Goal: Check status: Check status

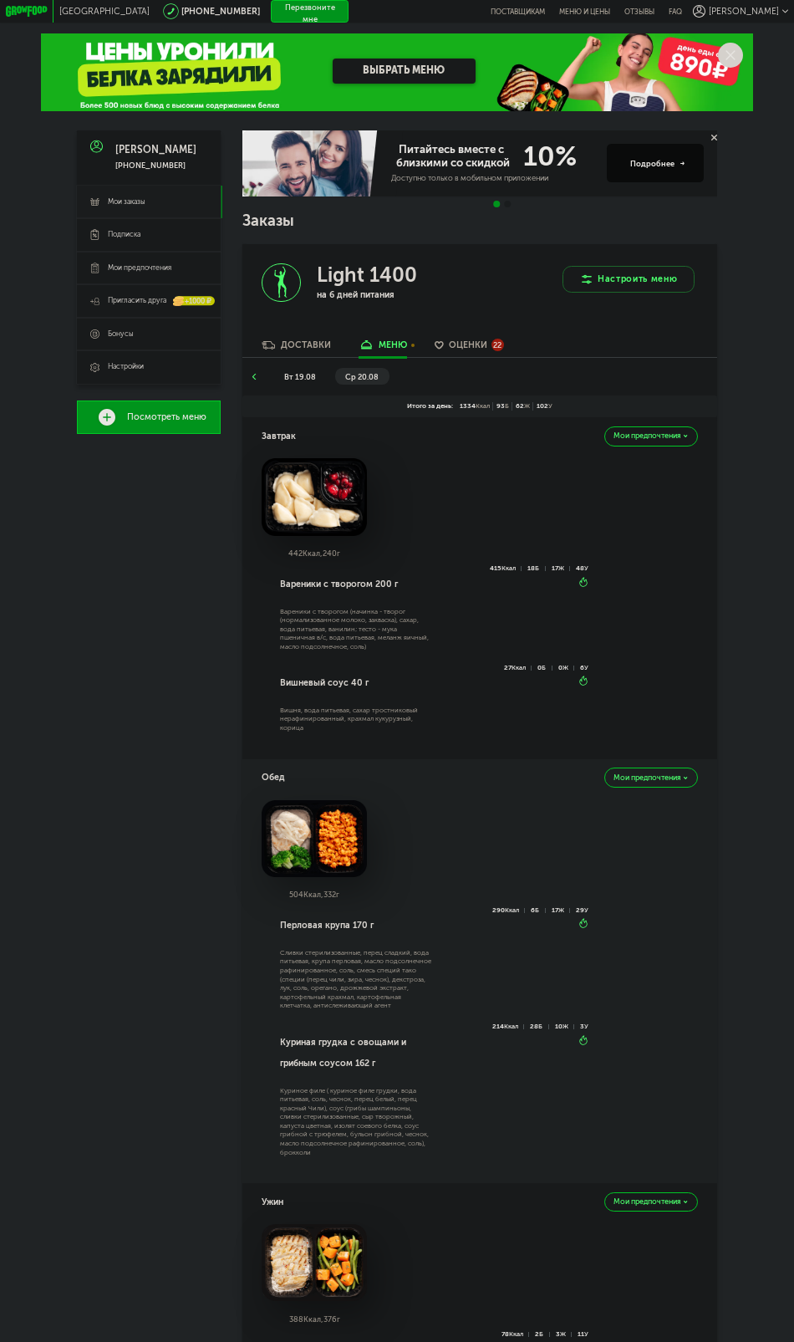
click at [295, 385] on li "вт 19.08" at bounding box center [300, 376] width 53 height 17
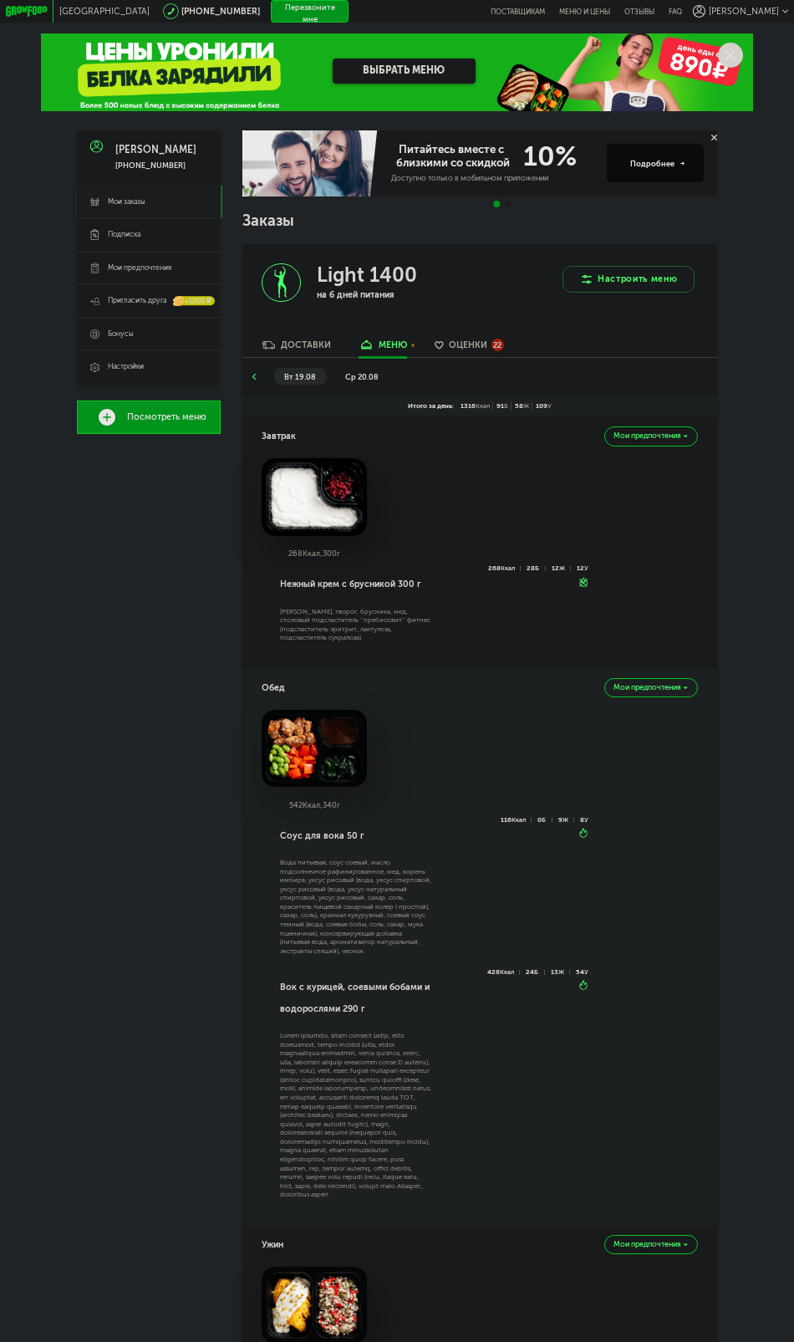
click at [355, 379] on span "ср 20.08" at bounding box center [361, 376] width 33 height 9
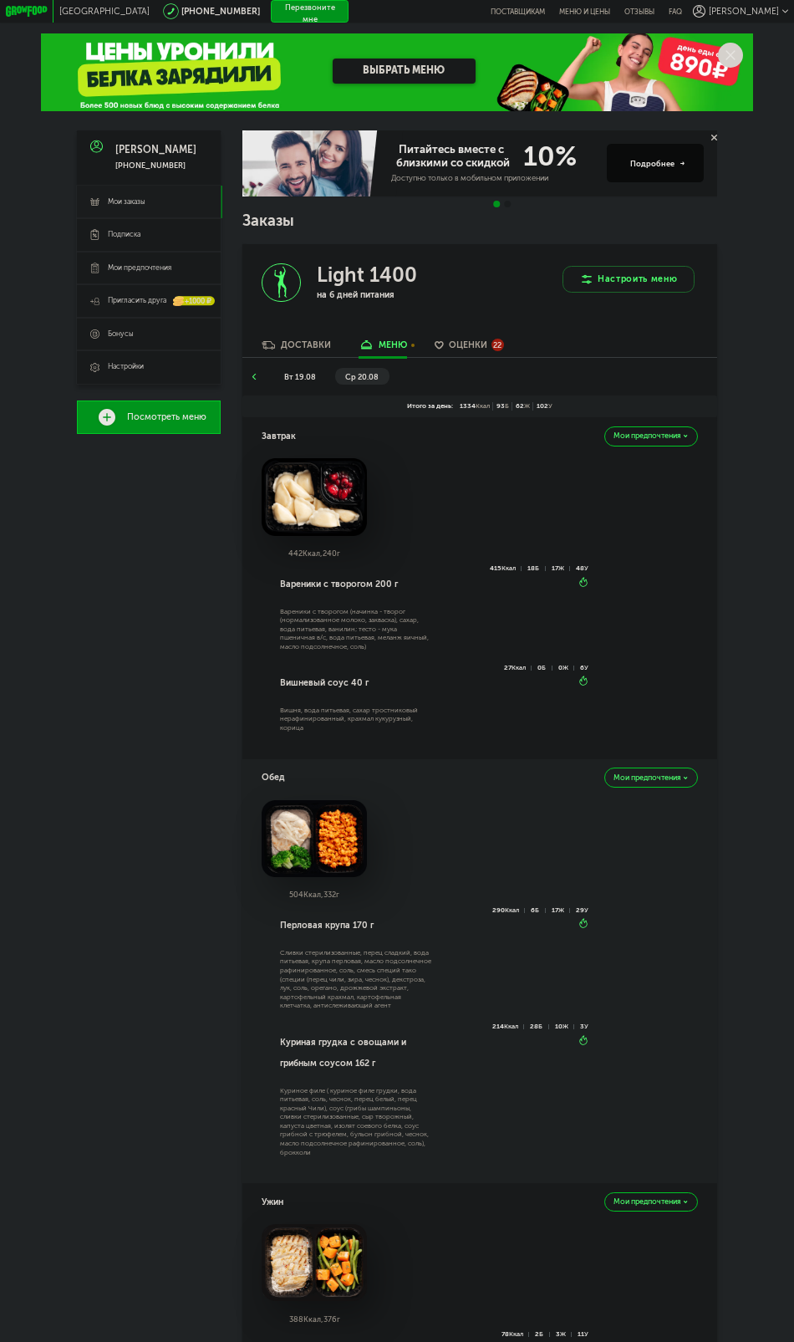
click at [304, 378] on span "вт 19.08" at bounding box center [300, 376] width 32 height 9
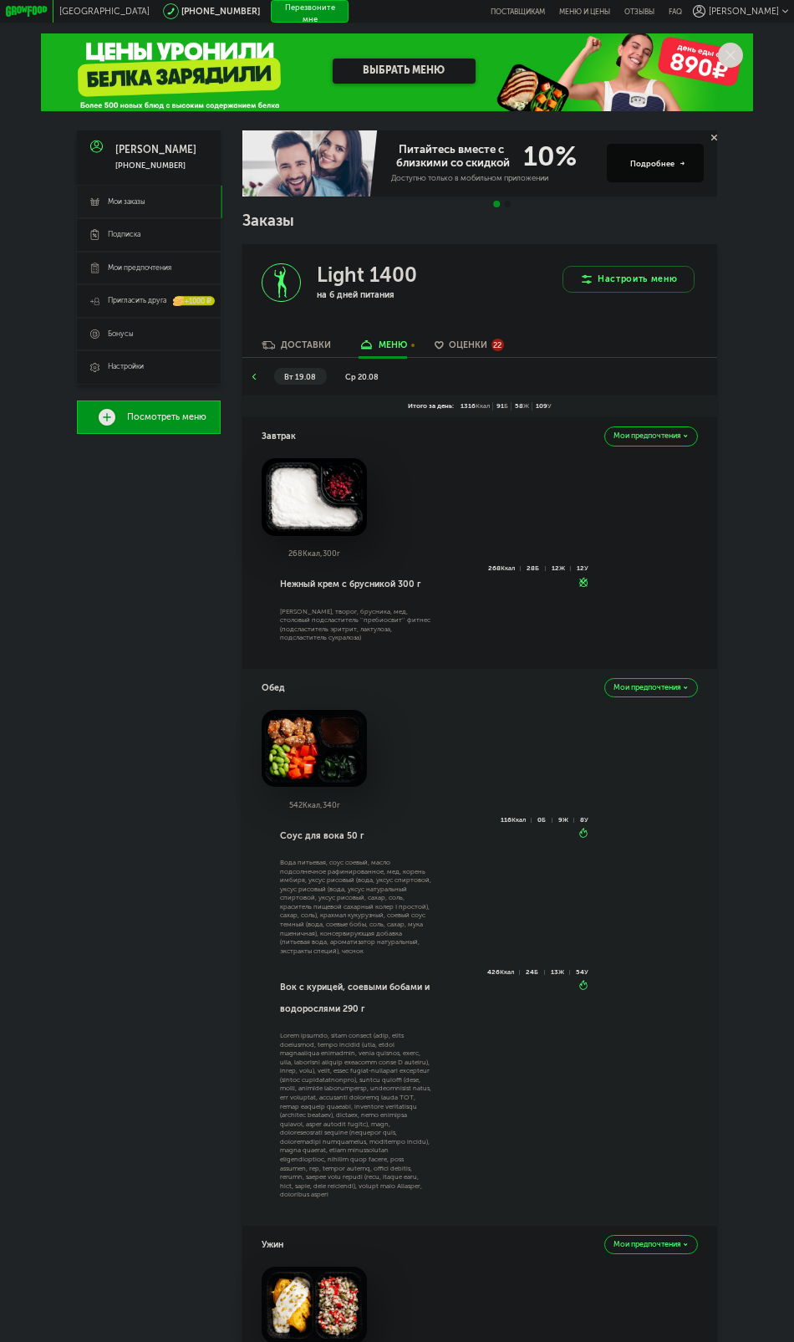
click at [359, 385] on li "ср 20.08" at bounding box center [362, 376] width 54 height 17
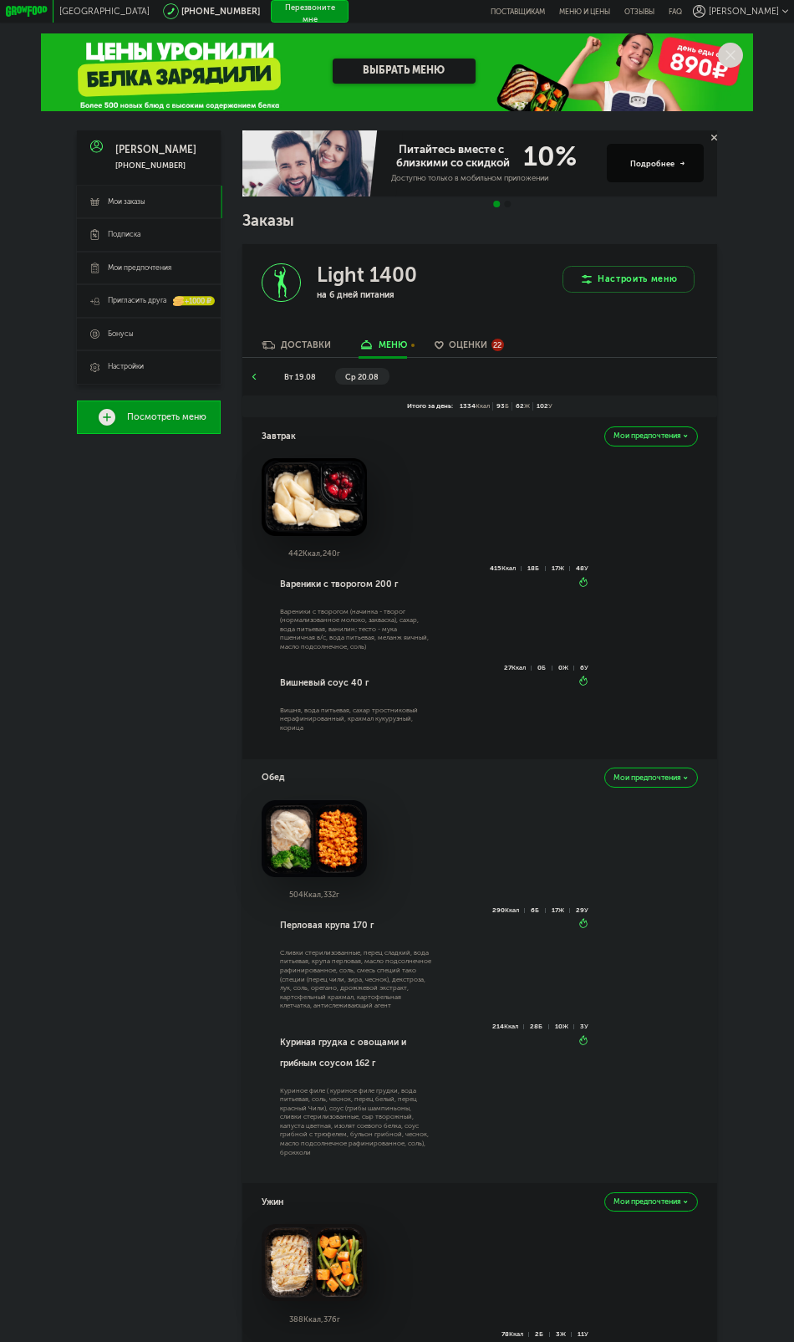
click at [310, 381] on span "вт 19.08" at bounding box center [300, 376] width 32 height 9
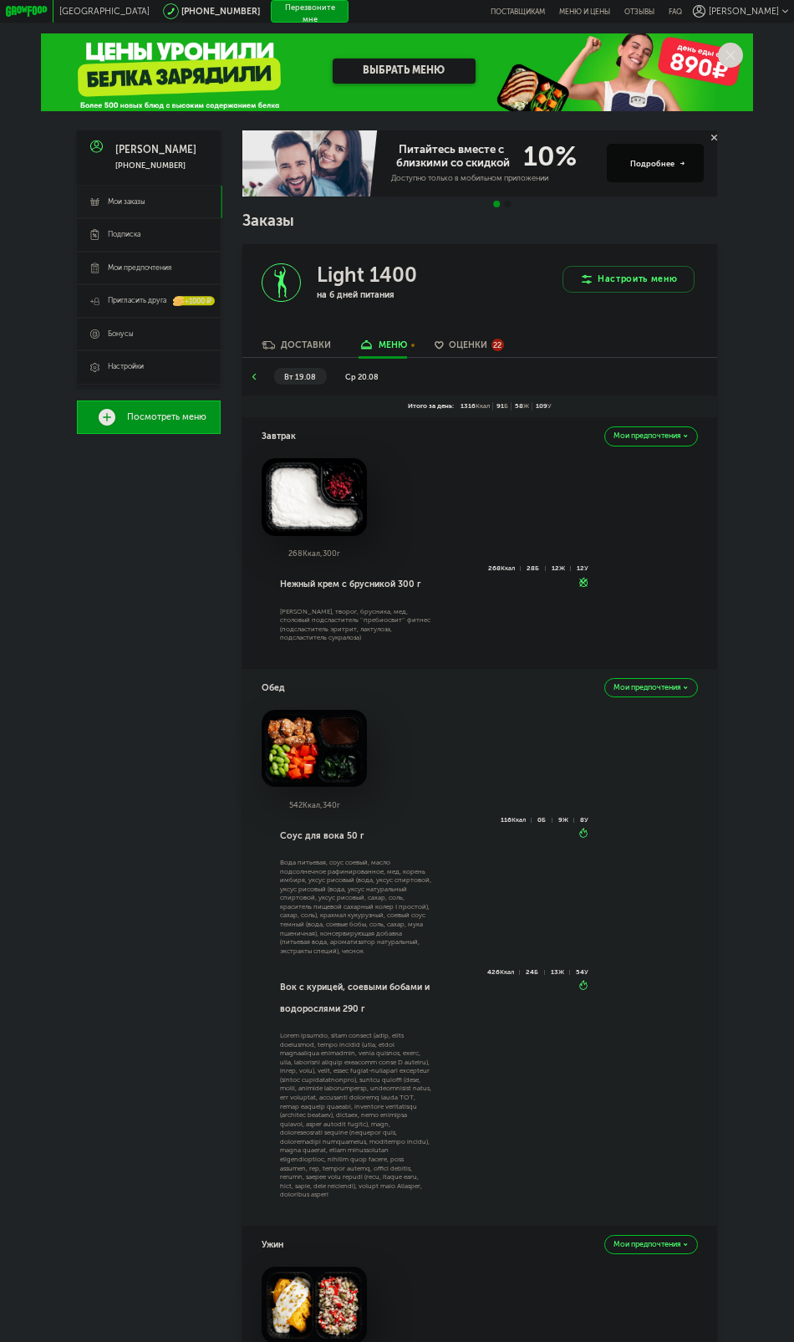
click at [510, 207] on span "Go to slide 2" at bounding box center [507, 204] width 7 height 7
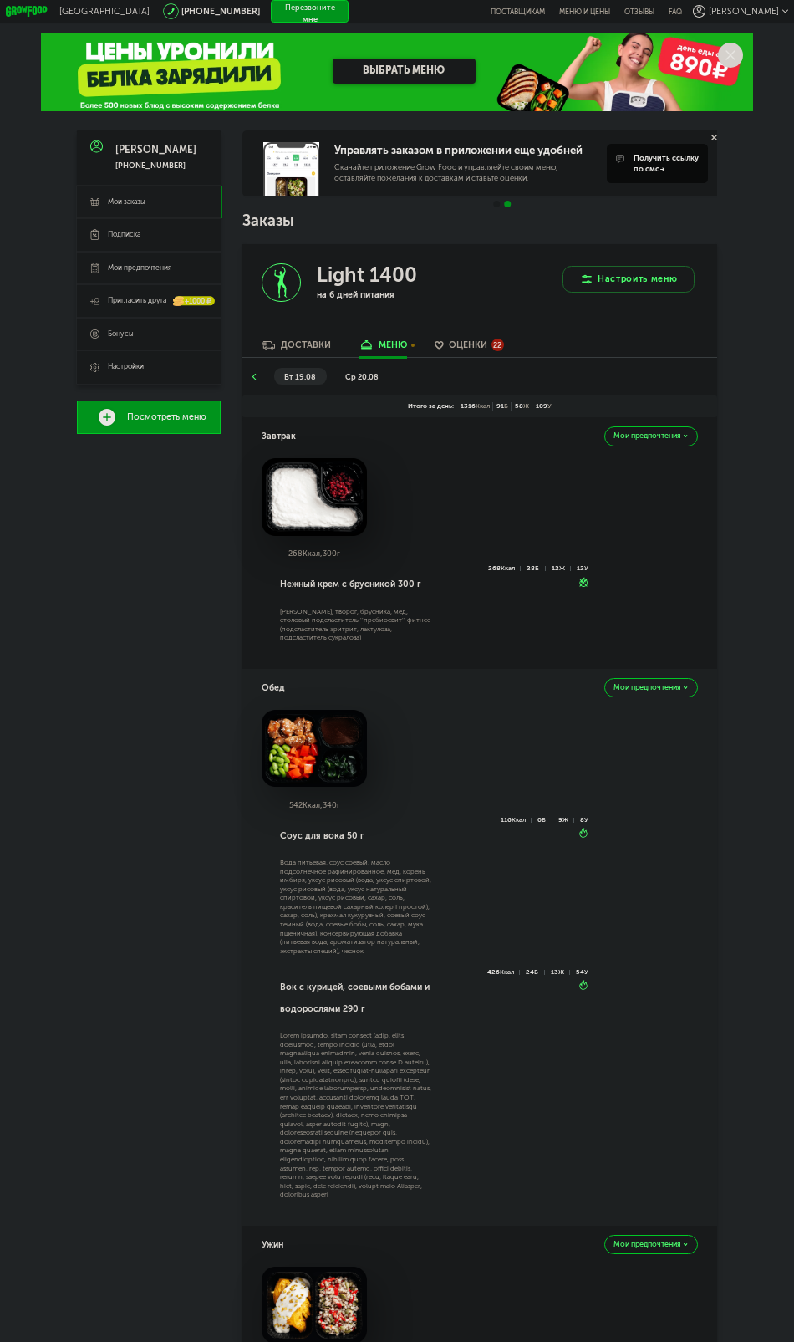
click at [118, 210] on link "Мои заказы" at bounding box center [149, 202] width 144 height 33
click at [298, 350] on div "Доставки" at bounding box center [306, 344] width 50 height 11
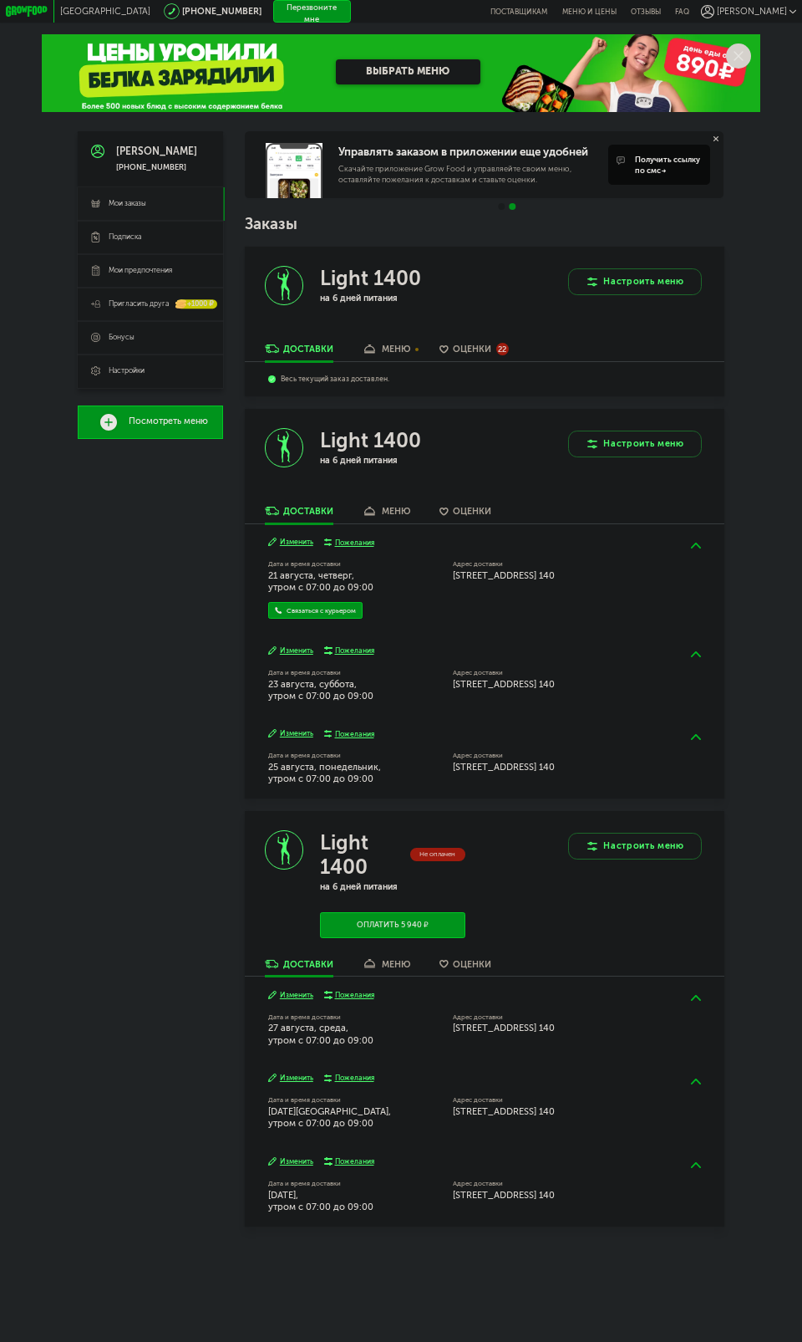
click at [391, 512] on div "меню" at bounding box center [396, 511] width 29 height 11
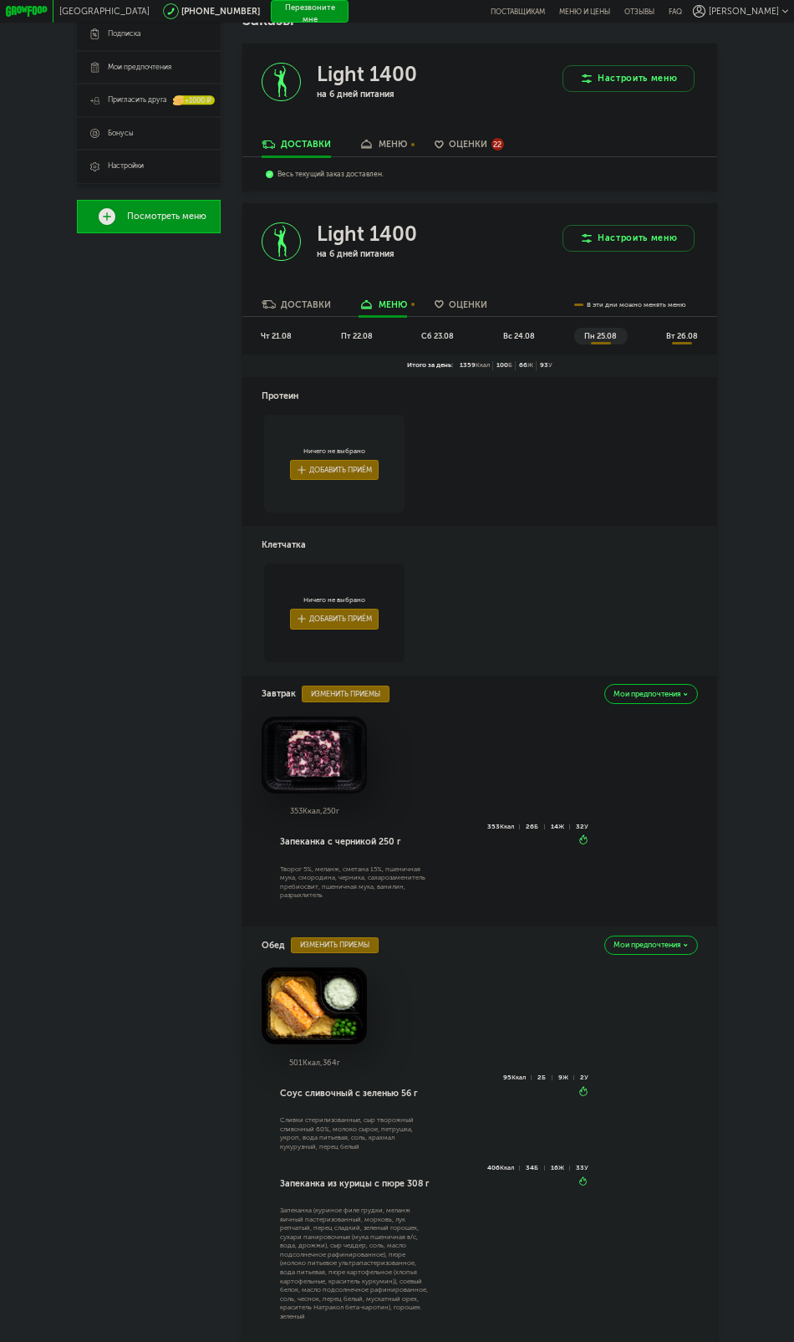
scroll to position [301, 0]
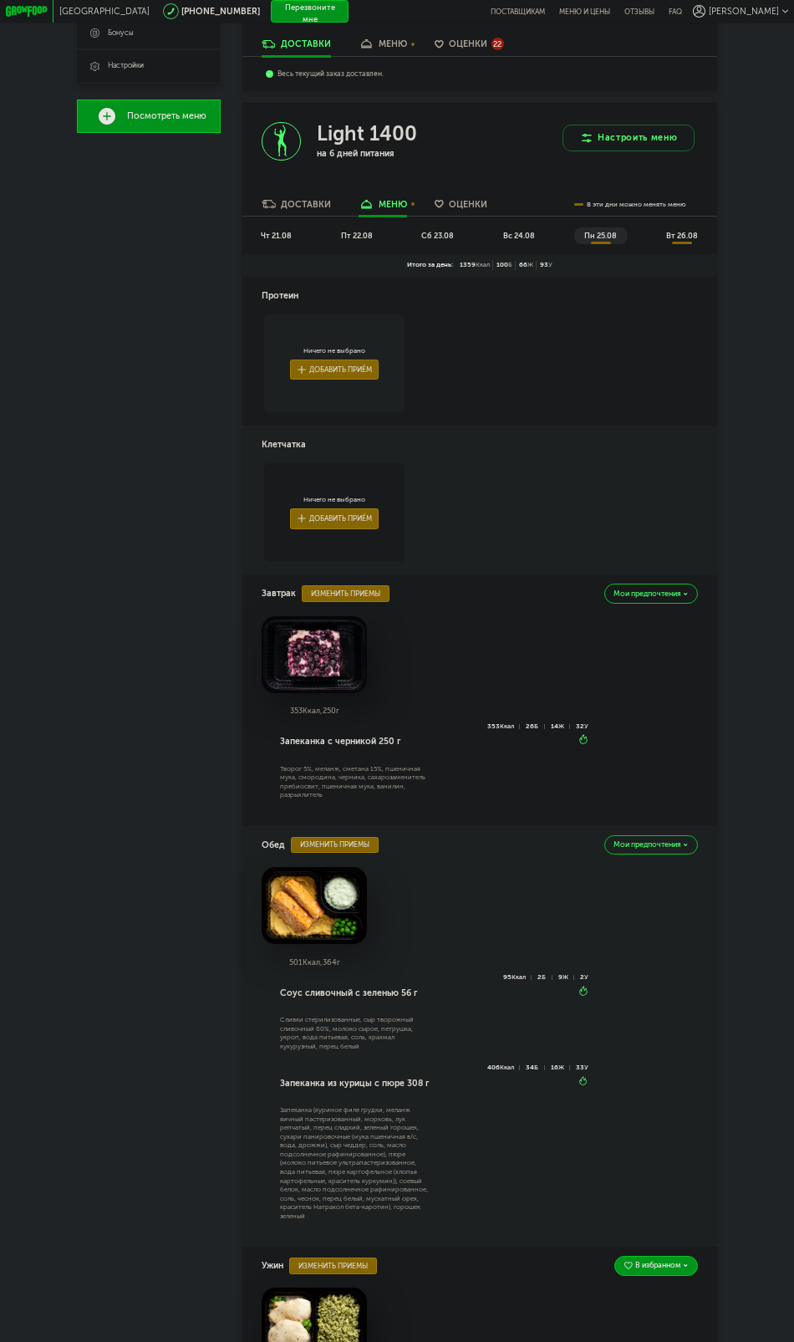
click at [276, 240] on span "чт 21.08" at bounding box center [276, 235] width 31 height 9
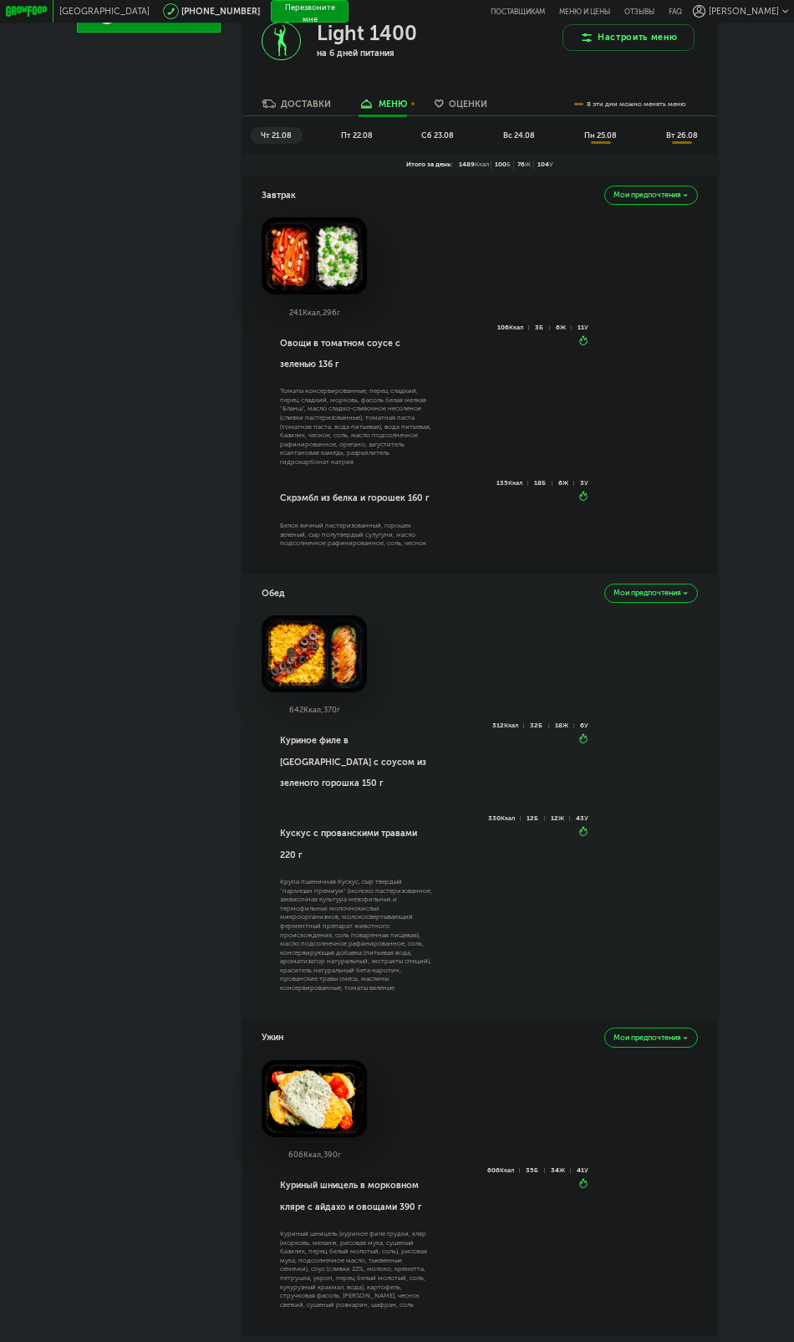
scroll to position [401, 0]
